Goal: Check status: Check status

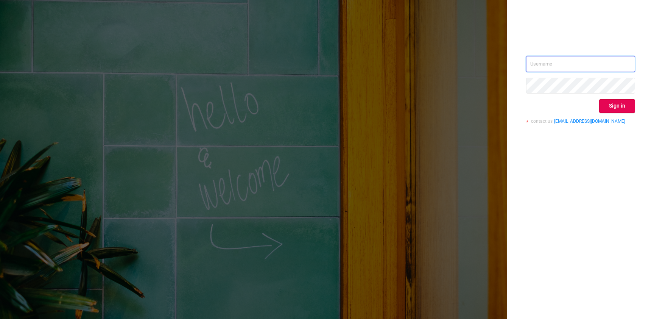
click at [576, 65] on input "text" at bounding box center [580, 64] width 109 height 16
type input "[EMAIL_ADDRESS][DOMAIN_NAME]"
click at [620, 108] on button "Sign in" at bounding box center [617, 106] width 36 height 14
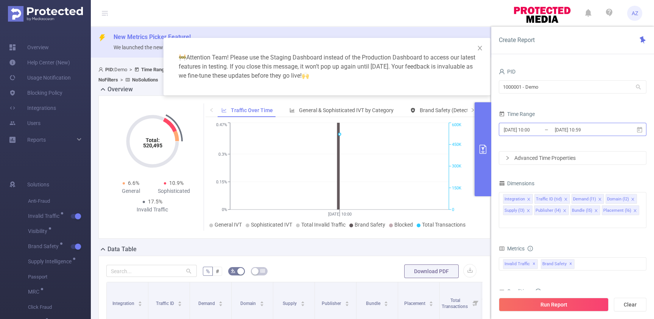
click at [589, 126] on input "[DATE] 10:59" at bounding box center [584, 130] width 61 height 10
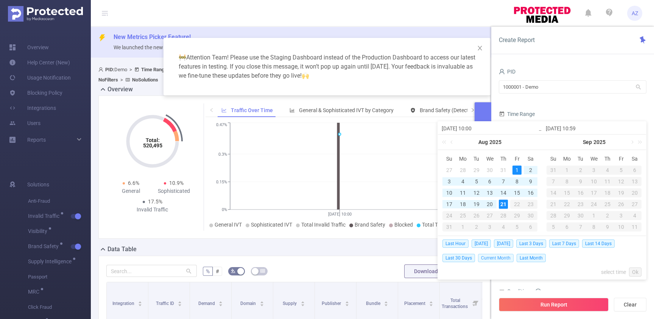
click at [495, 256] on span "Current Month" at bounding box center [496, 258] width 36 height 8
type input "[DATE] 00:00"
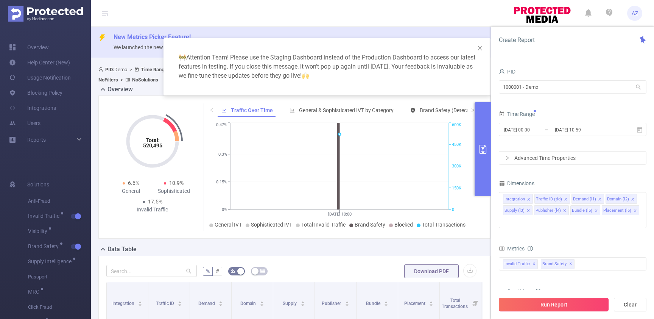
click at [533, 308] on button "Run Report" at bounding box center [554, 305] width 110 height 14
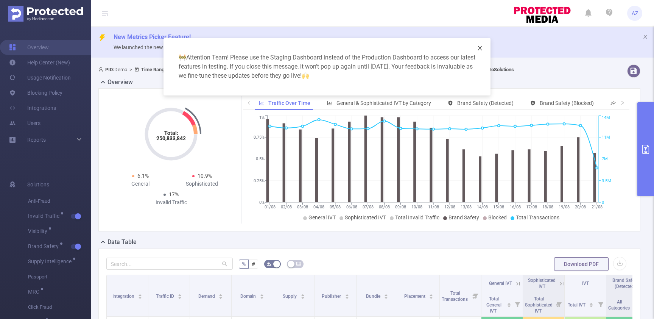
click at [480, 48] on icon "icon: close" at bounding box center [480, 48] width 4 height 5
